Goal: Information Seeking & Learning: Find specific fact

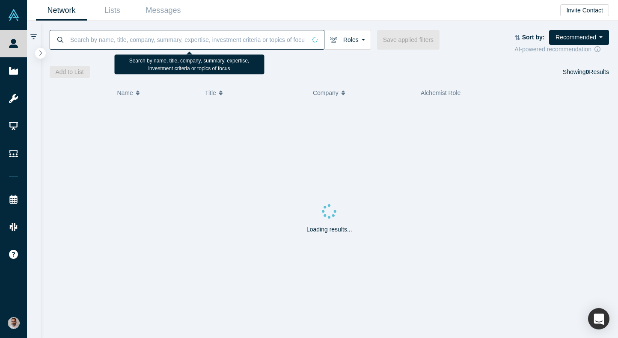
click at [120, 45] on input at bounding box center [187, 40] width 237 height 20
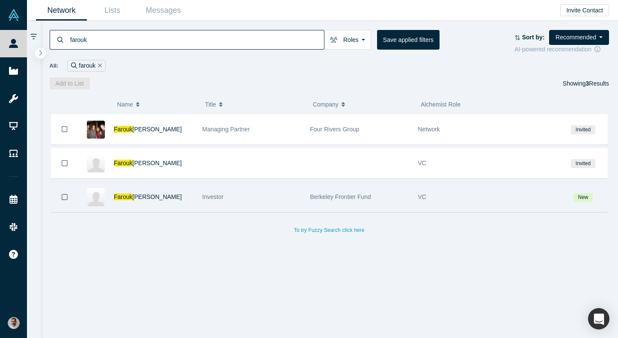
type input "farouk"
click at [132, 202] on div "Farouk Najjar" at bounding box center [154, 197] width 80 height 30
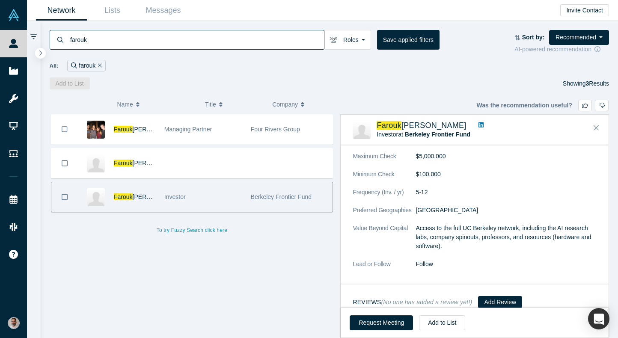
scroll to position [447, 0]
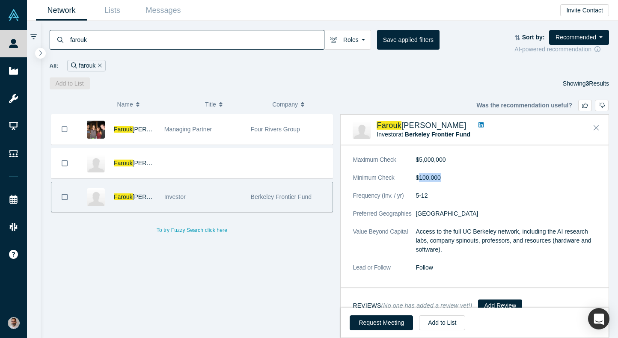
drag, startPoint x: 441, startPoint y: 181, endPoint x: 420, endPoint y: 180, distance: 21.4
click at [420, 180] on dd "$100,000" at bounding box center [506, 177] width 181 height 9
copy dd "100,000"
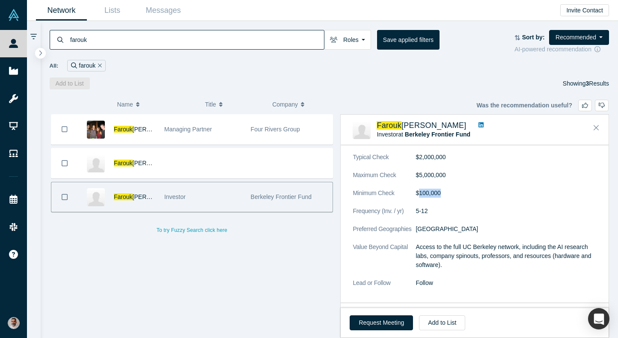
scroll to position [421, 0]
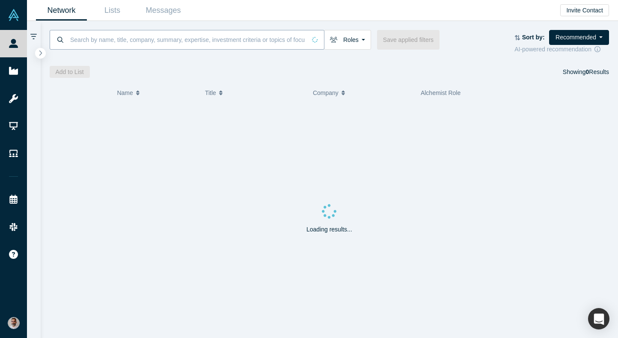
click at [182, 42] on input at bounding box center [187, 40] width 237 height 20
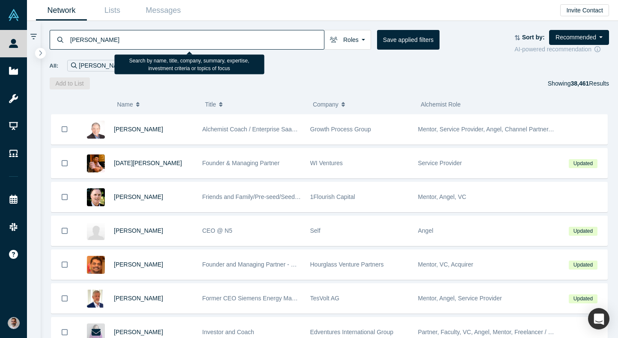
type input "[PERSON_NAME]"
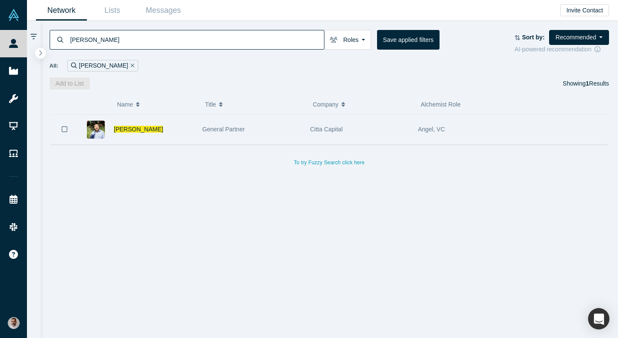
click at [143, 128] on div "[PERSON_NAME]" at bounding box center [154, 130] width 80 height 30
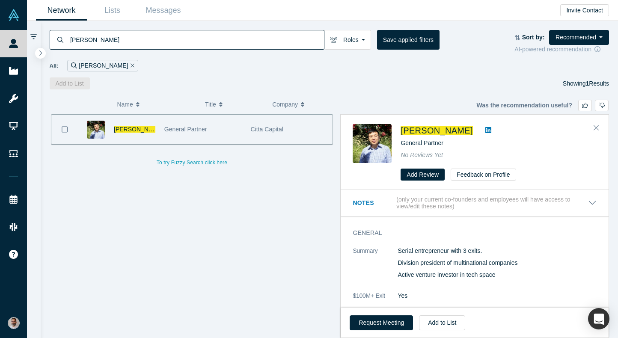
click at [126, 128] on span "[PERSON_NAME]" at bounding box center [138, 129] width 49 height 7
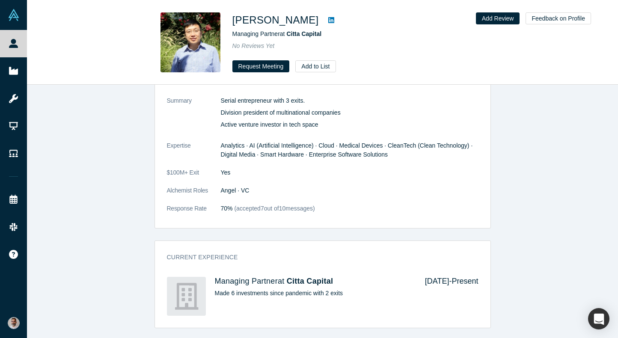
scroll to position [774, 0]
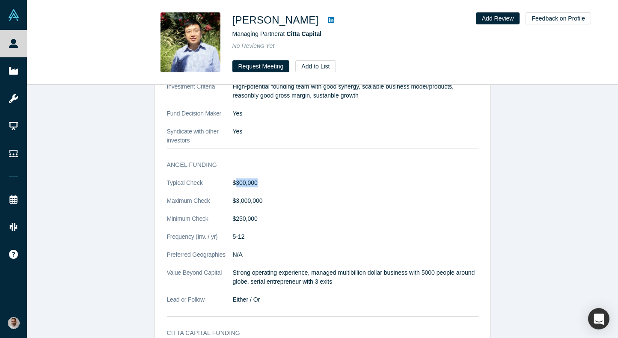
drag, startPoint x: 263, startPoint y: 184, endPoint x: 235, endPoint y: 184, distance: 27.8
click at [235, 184] on dd "$300,000" at bounding box center [356, 183] width 246 height 9
copy dd "300,000"
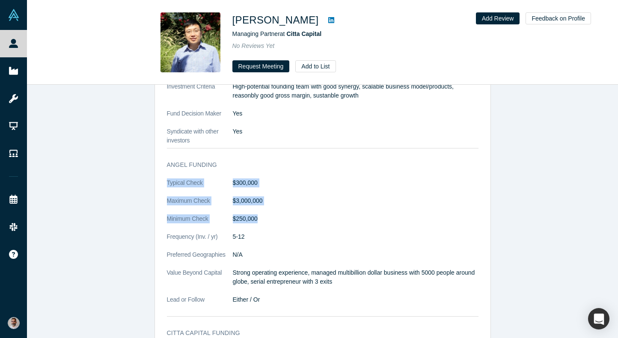
drag, startPoint x: 270, startPoint y: 217, endPoint x: 167, endPoint y: 179, distance: 110.3
click at [167, 179] on dl "Typical Check $300,000 Maximum Check $3,000,000 Minimum Check $250,000 Frequenc…" at bounding box center [323, 246] width 312 height 135
copy dl "Typical Check $300,000 Maximum Check $3,000,000 Minimum Check $250,000"
